Goal: Check status: Check status

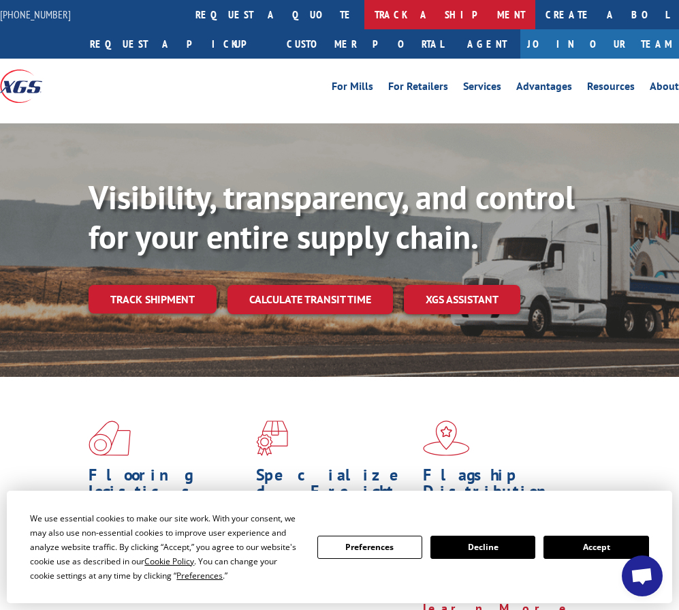
click at [364, 14] on link "track a shipment" at bounding box center [449, 14] width 171 height 29
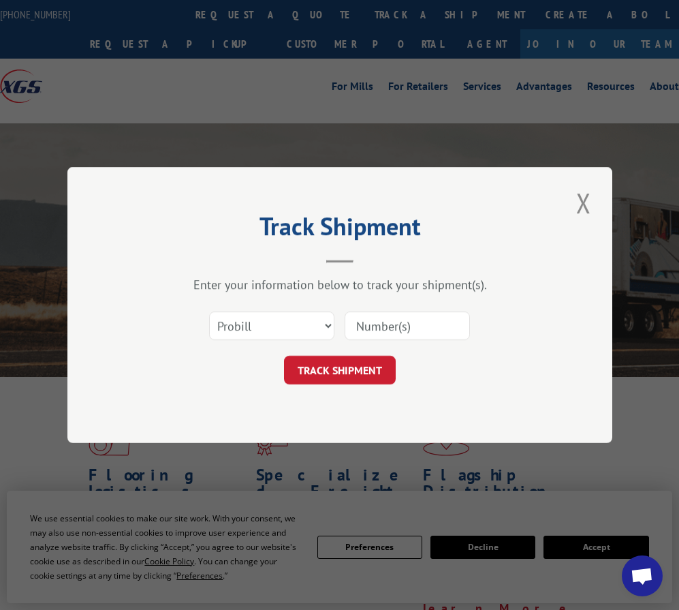
click at [397, 332] on input at bounding box center [407, 325] width 125 height 29
paste input "162308"
type input "162308"
click at [360, 364] on button "TRACK SHIPMENT" at bounding box center [340, 369] width 112 height 29
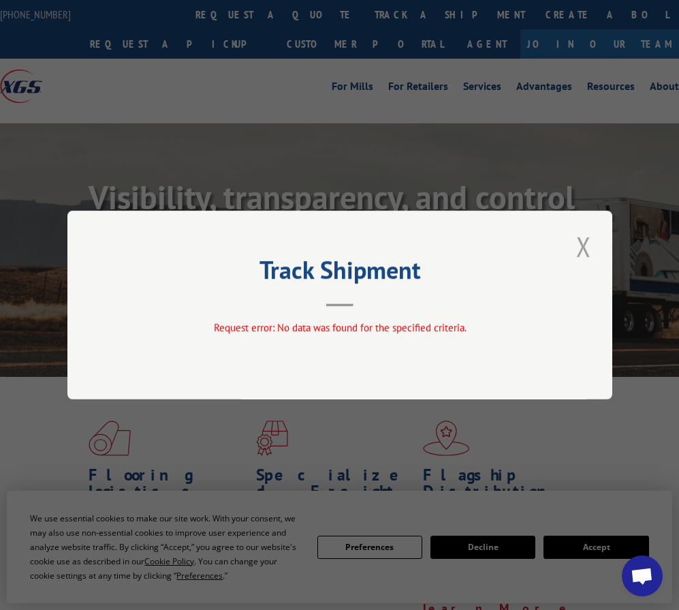
click at [577, 244] on button "Close modal" at bounding box center [583, 245] width 23 height 37
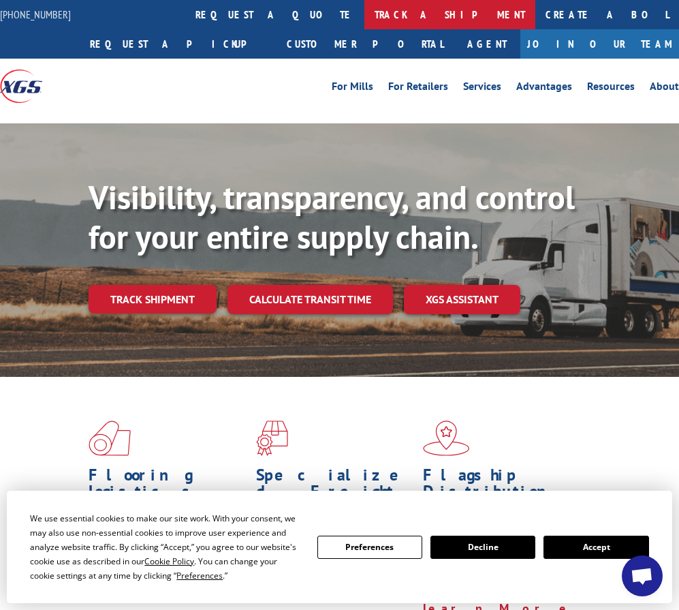
click at [364, 10] on link "track a shipment" at bounding box center [449, 14] width 171 height 29
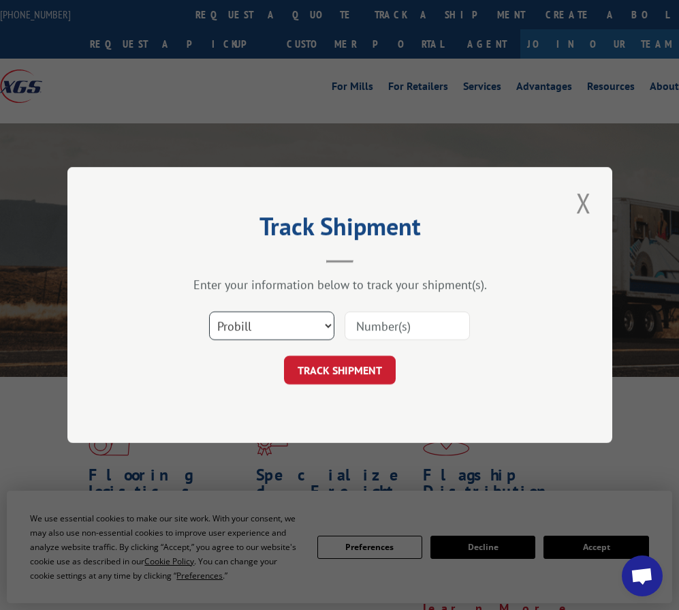
click at [276, 326] on select "Select category... Probill BOL PO" at bounding box center [271, 325] width 125 height 29
select select "po"
click at [209, 311] on select "Select category... Probill BOL PO" at bounding box center [271, 325] width 125 height 29
click at [380, 326] on input at bounding box center [407, 325] width 125 height 29
paste input "162308"
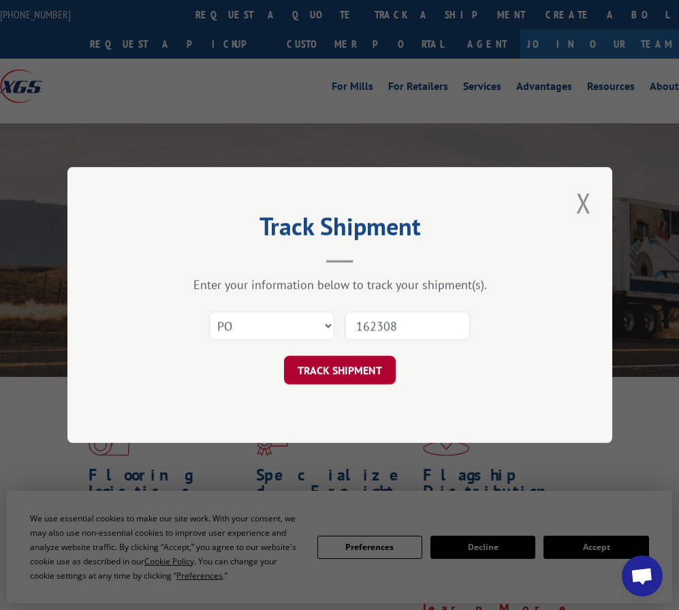
type input "162308"
click at [347, 371] on button "TRACK SHIPMENT" at bounding box center [340, 369] width 112 height 29
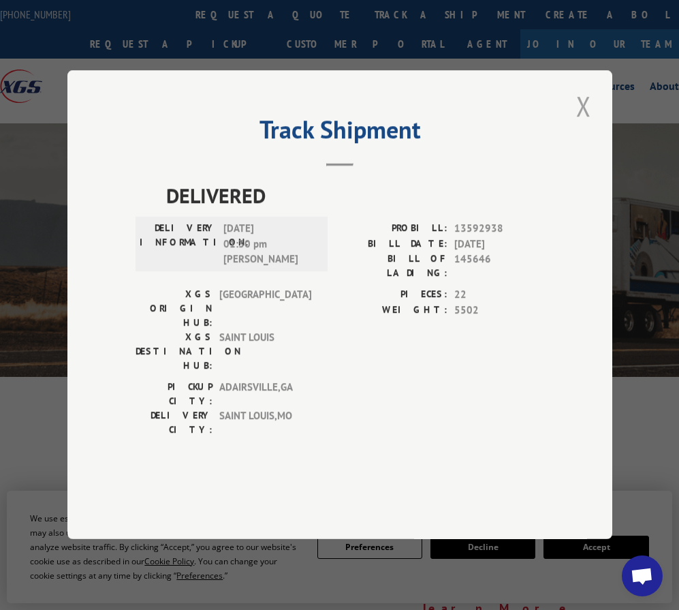
click at [588, 125] on button "Close modal" at bounding box center [583, 105] width 23 height 37
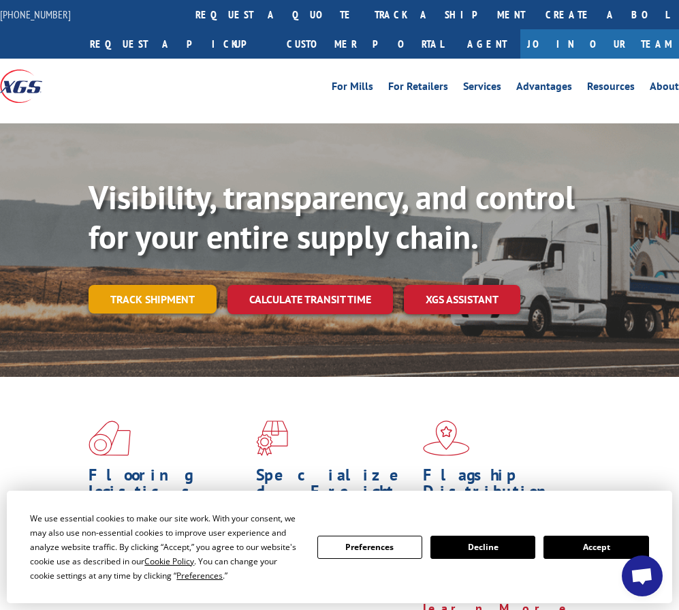
click at [191, 294] on link "Track shipment" at bounding box center [153, 299] width 128 height 29
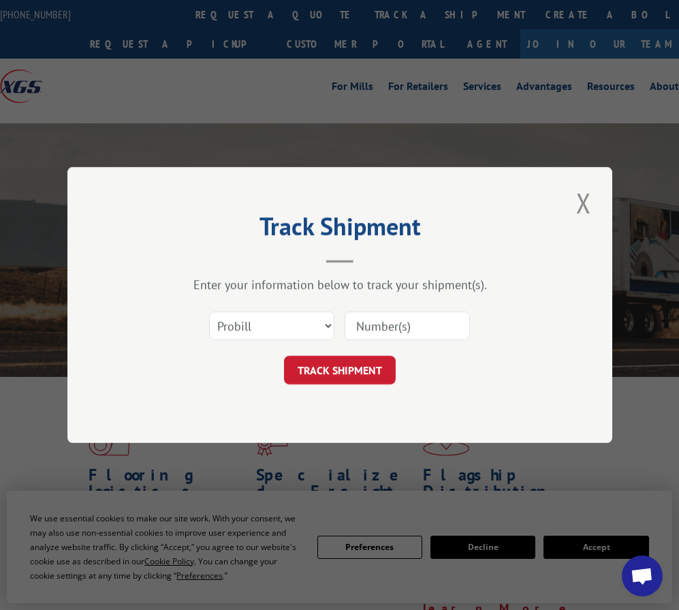
click at [415, 324] on input at bounding box center [407, 325] width 125 height 29
paste input "16230844"
type input "16230844"
click at [350, 368] on button "TRACK SHIPMENT" at bounding box center [340, 369] width 112 height 29
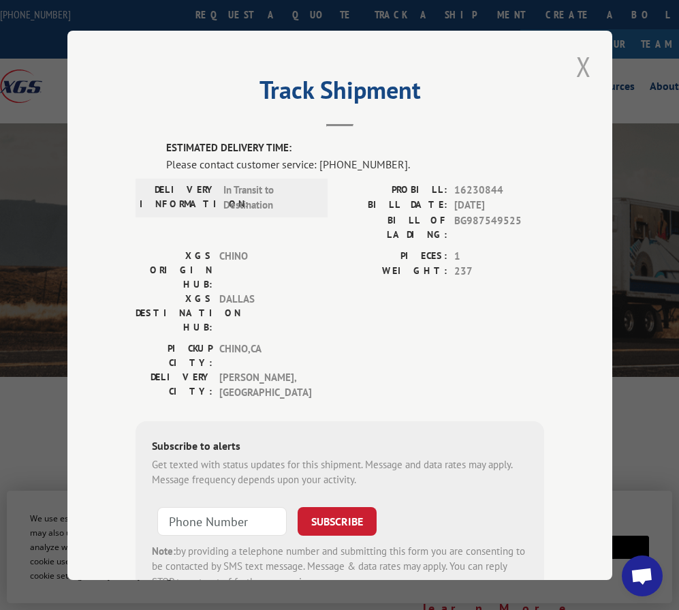
click at [577, 63] on button "Close modal" at bounding box center [583, 66] width 23 height 37
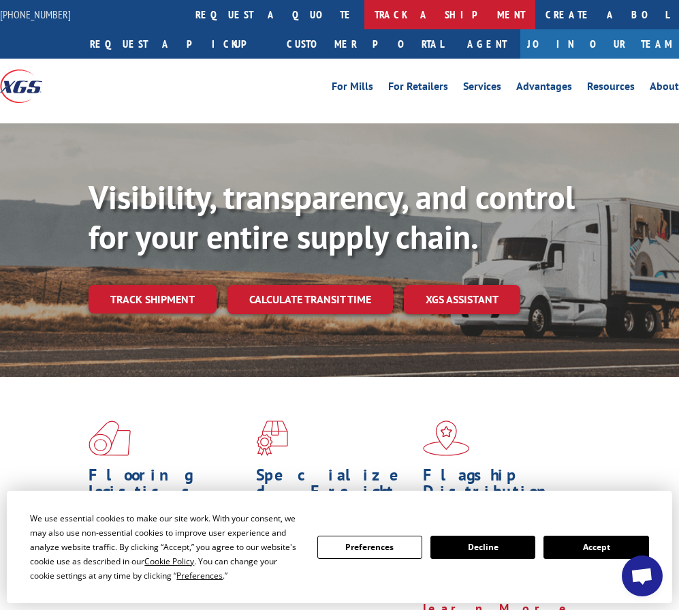
click at [364, 14] on link "track a shipment" at bounding box center [449, 14] width 171 height 29
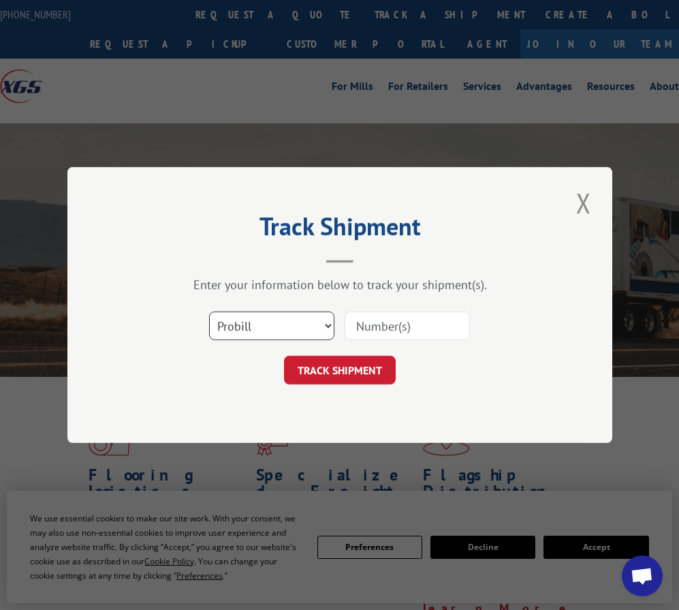
click at [289, 325] on select "Select category... Probill BOL PO" at bounding box center [271, 325] width 125 height 29
select select "po"
click at [209, 311] on select "Select category... Probill BOL PO" at bounding box center [271, 325] width 125 height 29
click at [405, 328] on input at bounding box center [407, 325] width 125 height 29
paste input "16230844"
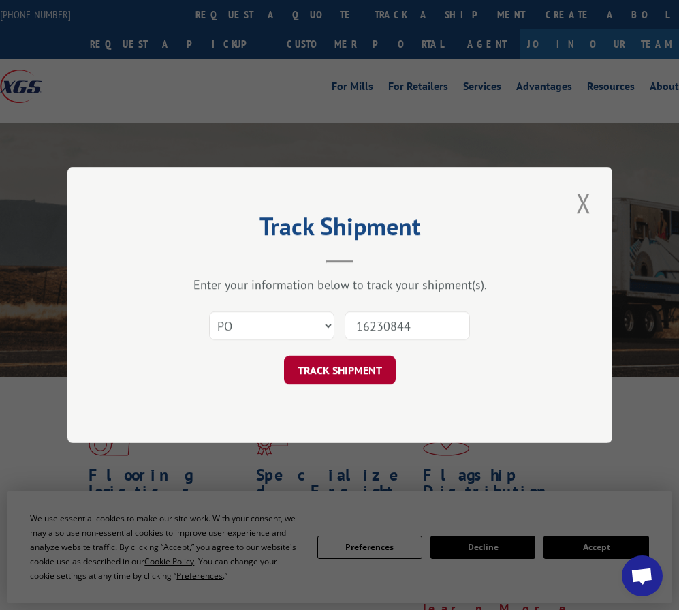
type input "16230844"
click at [344, 372] on button "TRACK SHIPMENT" at bounding box center [340, 369] width 112 height 29
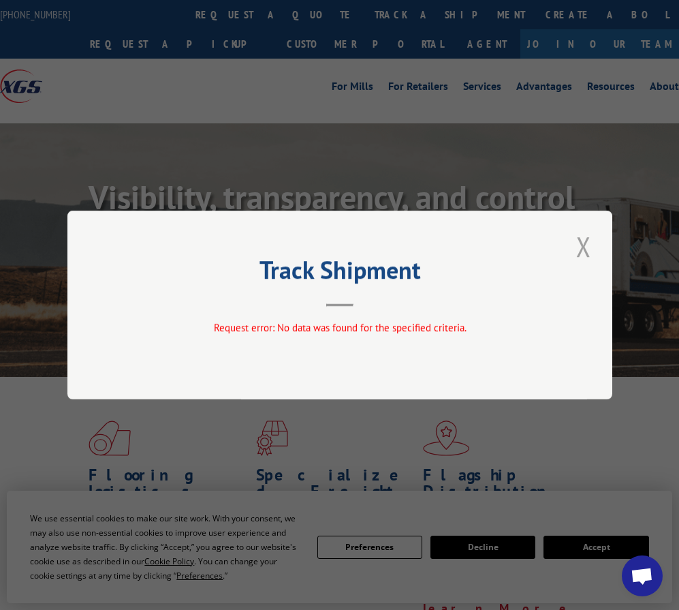
click at [585, 242] on button "Close modal" at bounding box center [583, 245] width 23 height 37
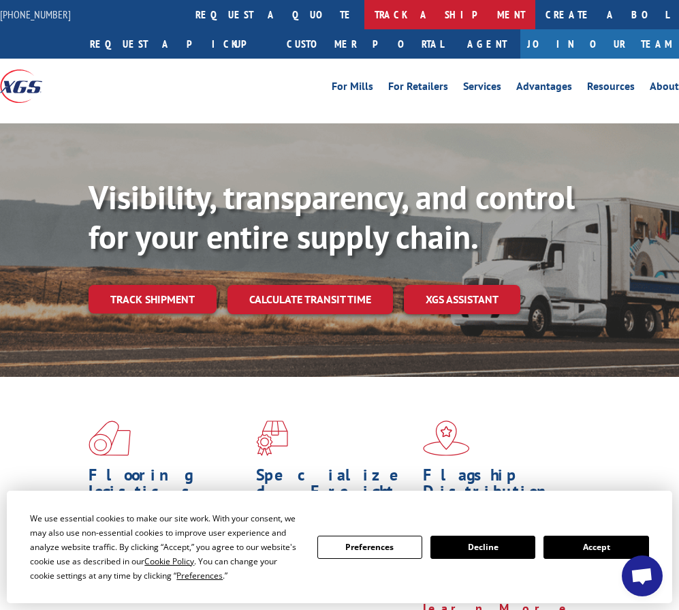
click at [364, 13] on link "track a shipment" at bounding box center [449, 14] width 171 height 29
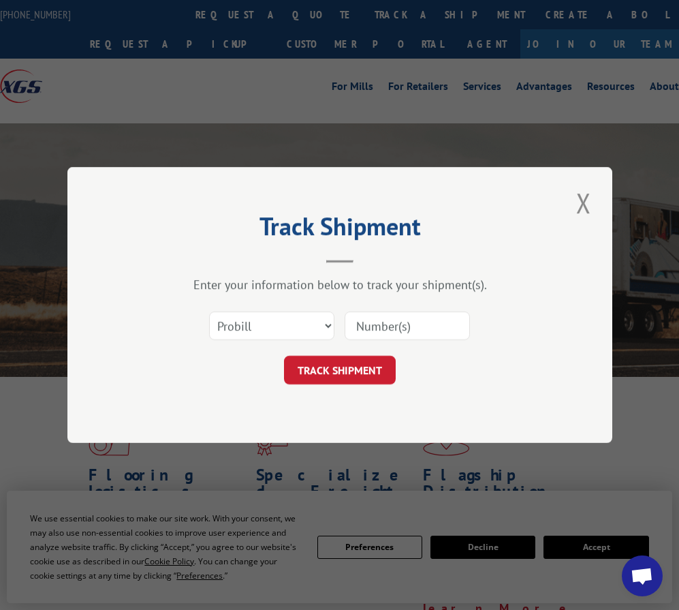
click at [392, 326] on input at bounding box center [407, 325] width 125 height 29
click at [268, 321] on select "Select category... Probill BOL PO" at bounding box center [271, 325] width 125 height 29
select select "bol"
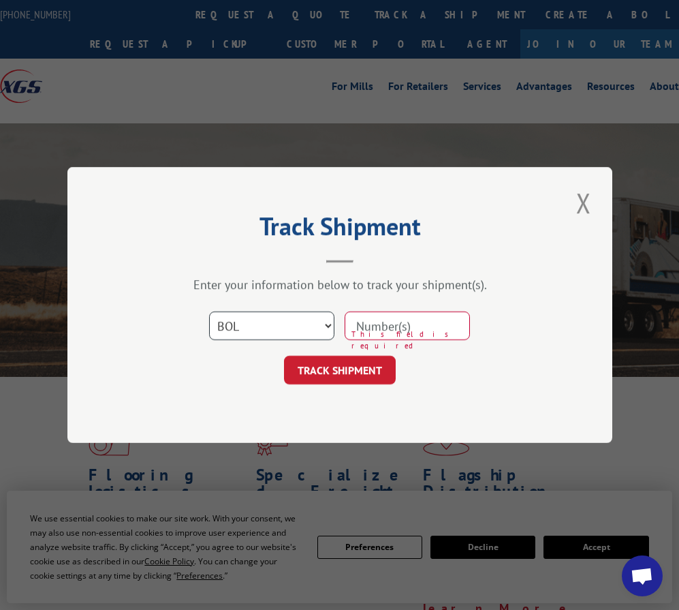
click at [209, 311] on select "Select category... Probill BOL PO" at bounding box center [271, 325] width 125 height 29
click at [394, 323] on input at bounding box center [407, 325] width 125 height 29
paste input "16230844"
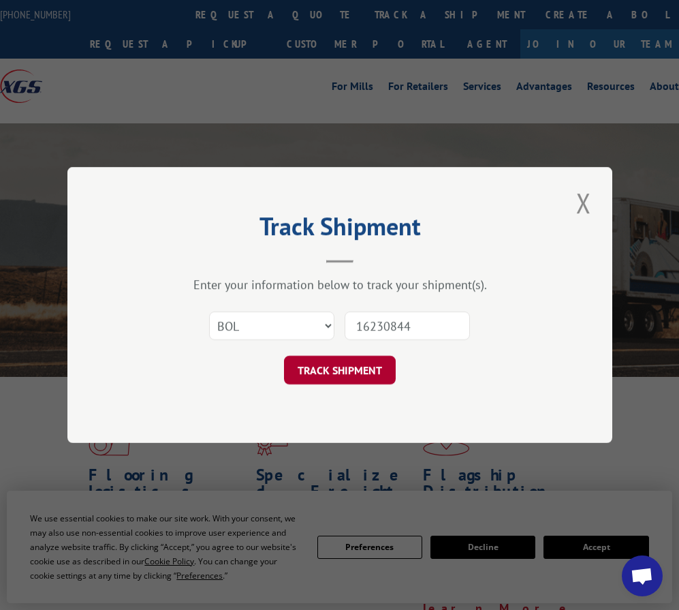
type input "16230844"
click at [347, 377] on button "TRACK SHIPMENT" at bounding box center [340, 369] width 112 height 29
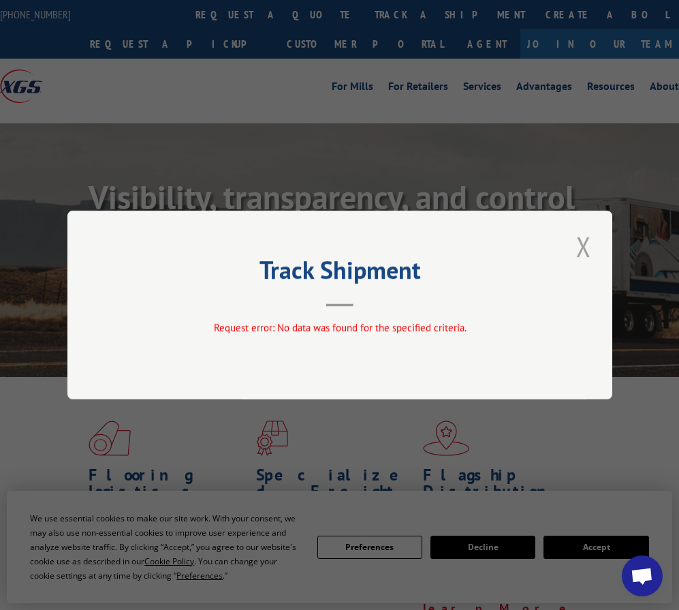
click at [586, 240] on button "Close modal" at bounding box center [583, 245] width 23 height 37
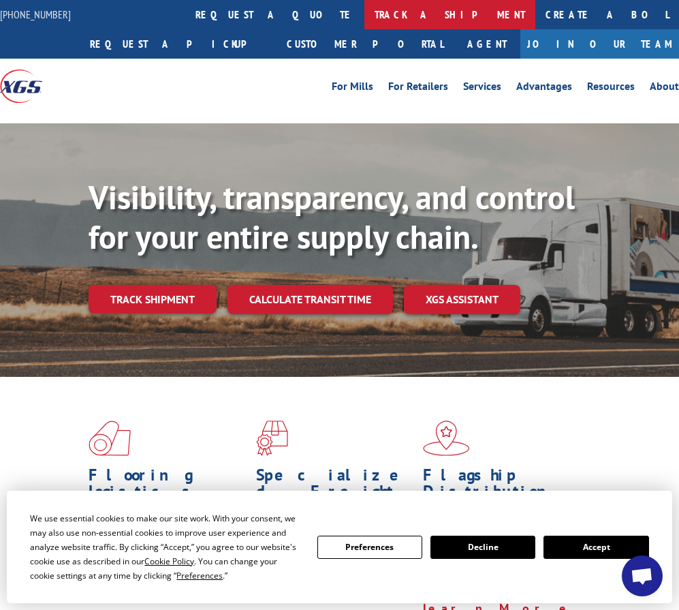
click at [364, 15] on link "track a shipment" at bounding box center [449, 14] width 171 height 29
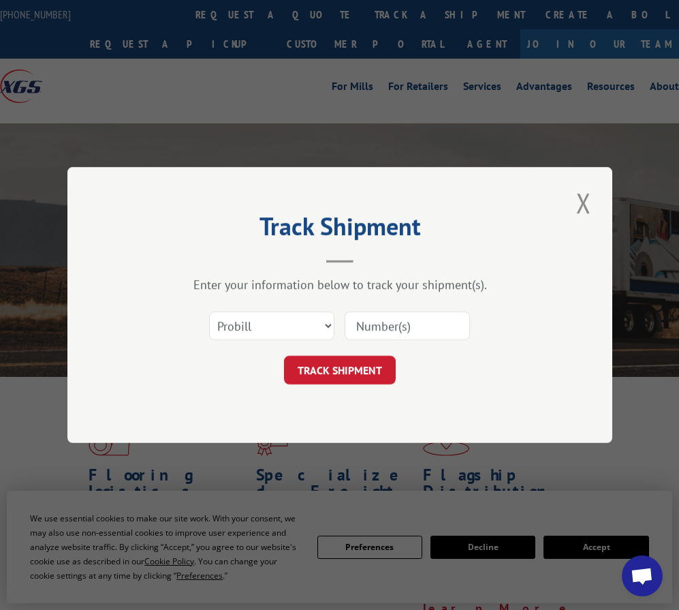
click at [402, 323] on input at bounding box center [407, 325] width 125 height 29
paste input "16230844"
type input "16230844"
click at [338, 369] on button "TRACK SHIPMENT" at bounding box center [340, 369] width 112 height 29
